Goal: Navigation & Orientation: Find specific page/section

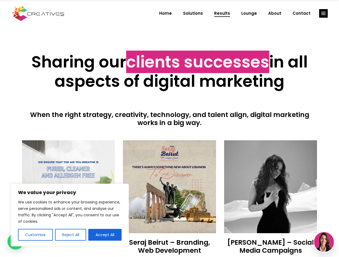
click at [169, 129] on div at bounding box center [169, 133] width 295 height 13
click at [35, 235] on button "Customise" at bounding box center [35, 235] width 35 height 12
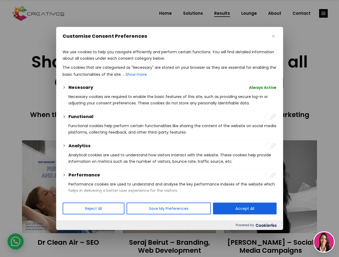
click at [70, 197] on div "We use cookies to help you navigate efficiently and perform certain functions. …" at bounding box center [169, 121] width 227 height 151
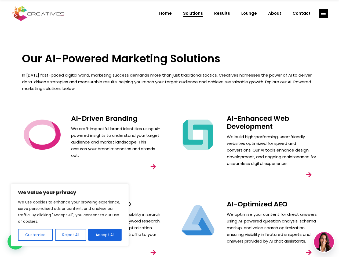
click at [169, 129] on div "AI-Enhanced Web Development We build high-performing, user-friendly websites op…" at bounding box center [247, 154] width 156 height 86
click at [35, 235] on button "Customise" at bounding box center [35, 235] width 35 height 12
click at [0, 0] on div at bounding box center [0, 0] width 0 height 0
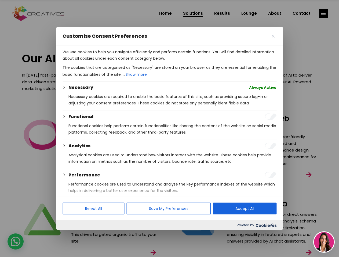
click at [105, 197] on div "We use cookies to help you navigate efficiently and perform certain functions. …" at bounding box center [169, 121] width 227 height 151
click at [323, 13] on div at bounding box center [169, 128] width 339 height 257
click at [324, 242] on img at bounding box center [324, 242] width 20 height 20
